Goal: Use online tool/utility: Utilize a website feature to perform a specific function

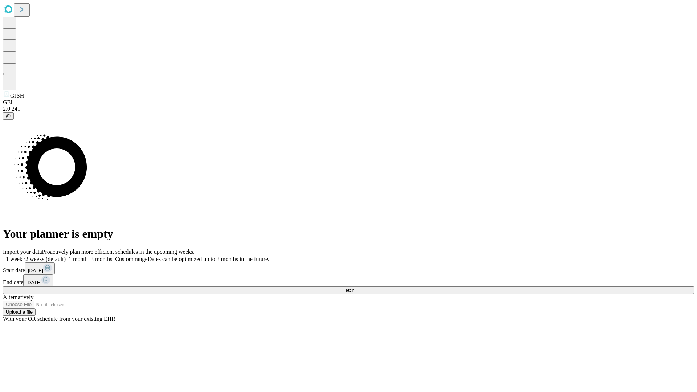
click at [354, 288] on span "Fetch" at bounding box center [348, 290] width 12 height 5
